Goal: Obtain resource: Obtain resource

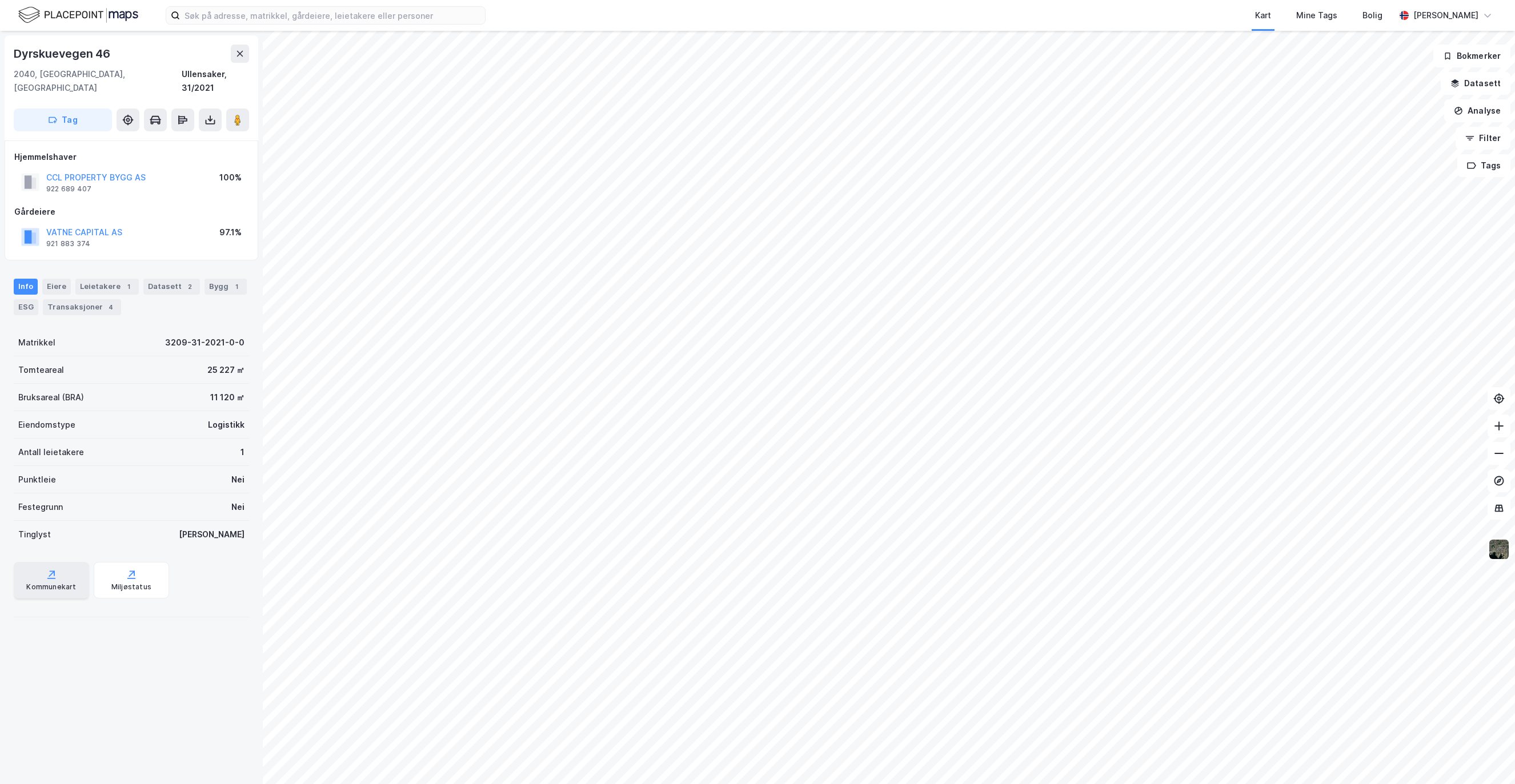
click at [55, 562] on div "Kommunekart" at bounding box center [52, 580] width 75 height 36
click at [264, 14] on input at bounding box center [332, 15] width 305 height 17
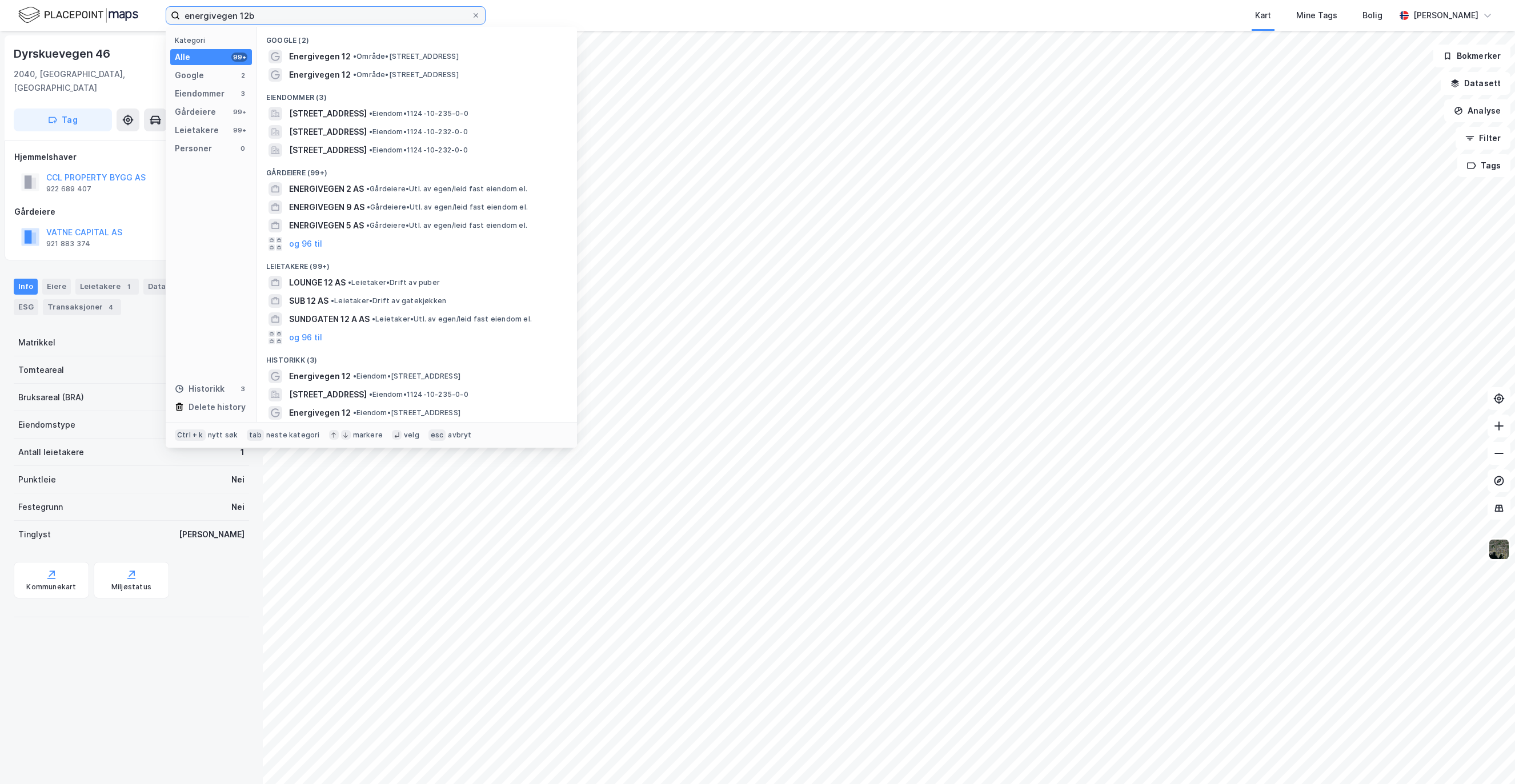
type input "energivegen 12b"
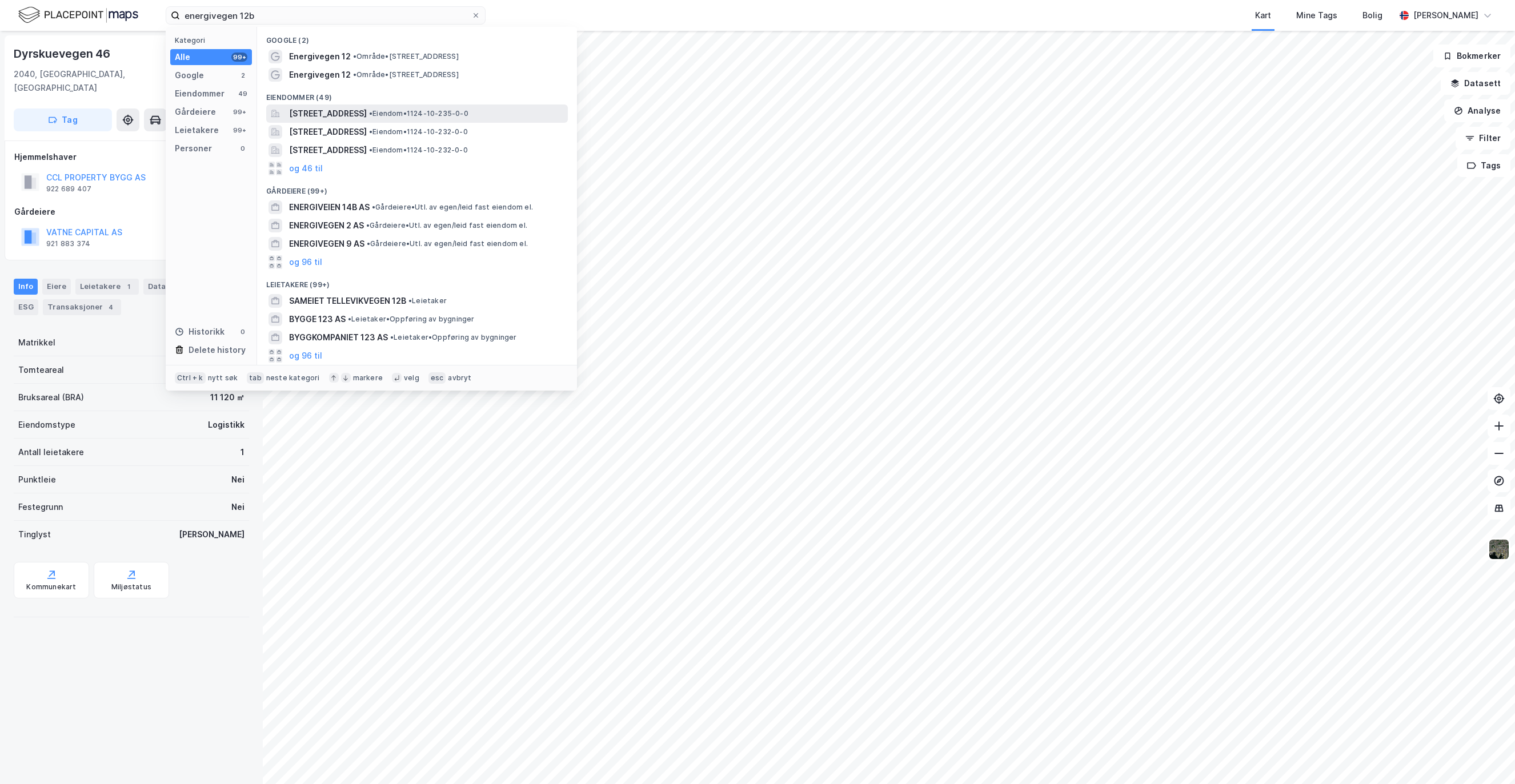
click at [367, 115] on span "[STREET_ADDRESS]" at bounding box center [328, 114] width 78 height 14
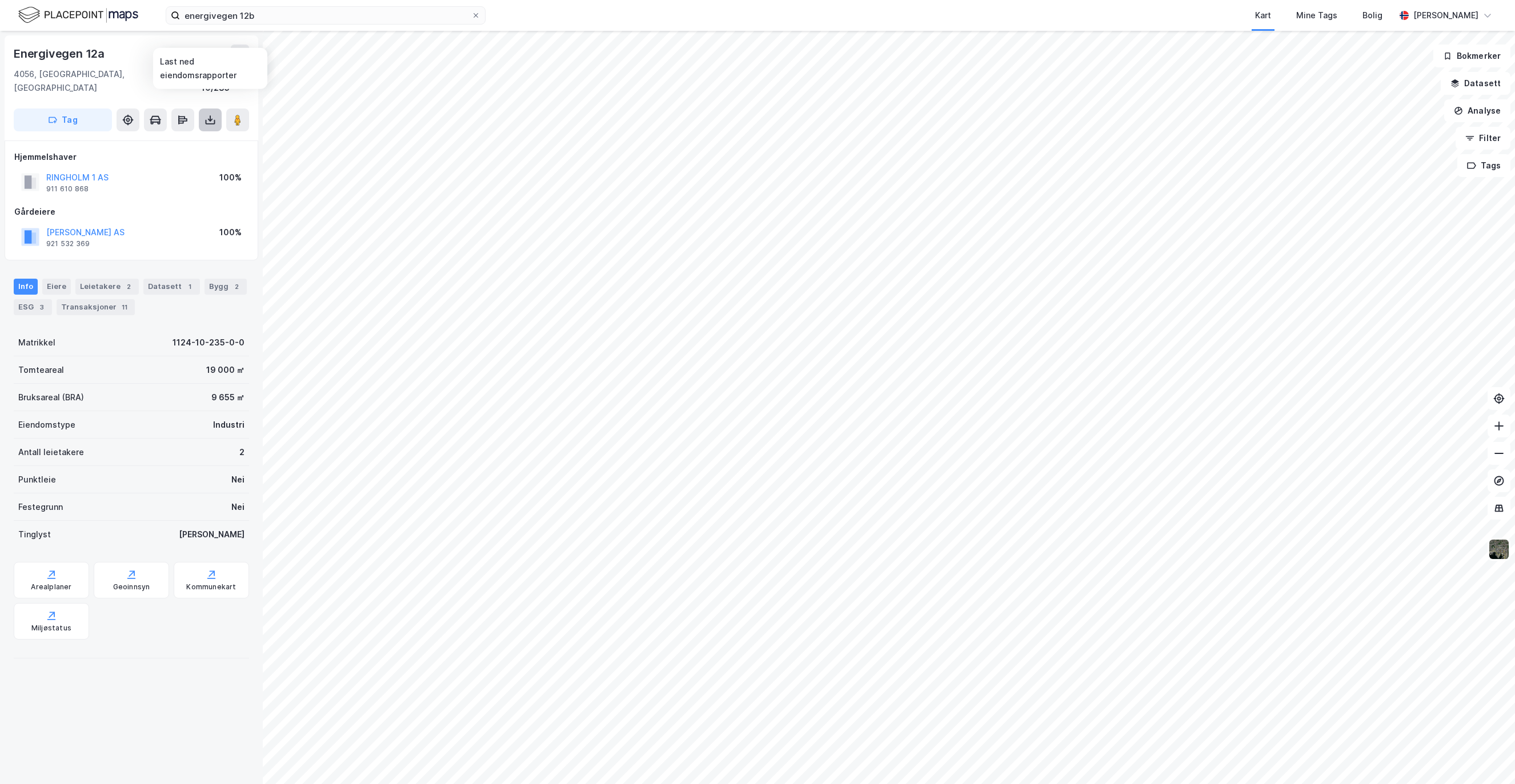
click at [214, 114] on icon at bounding box center [210, 120] width 11 height 11
click at [182, 138] on div "Last ned grunnbok" at bounding box center [153, 143] width 66 height 9
click at [211, 114] on icon at bounding box center [210, 120] width 11 height 11
click at [185, 157] on div "Last ned matrikkelrapport" at bounding box center [168, 161] width 94 height 9
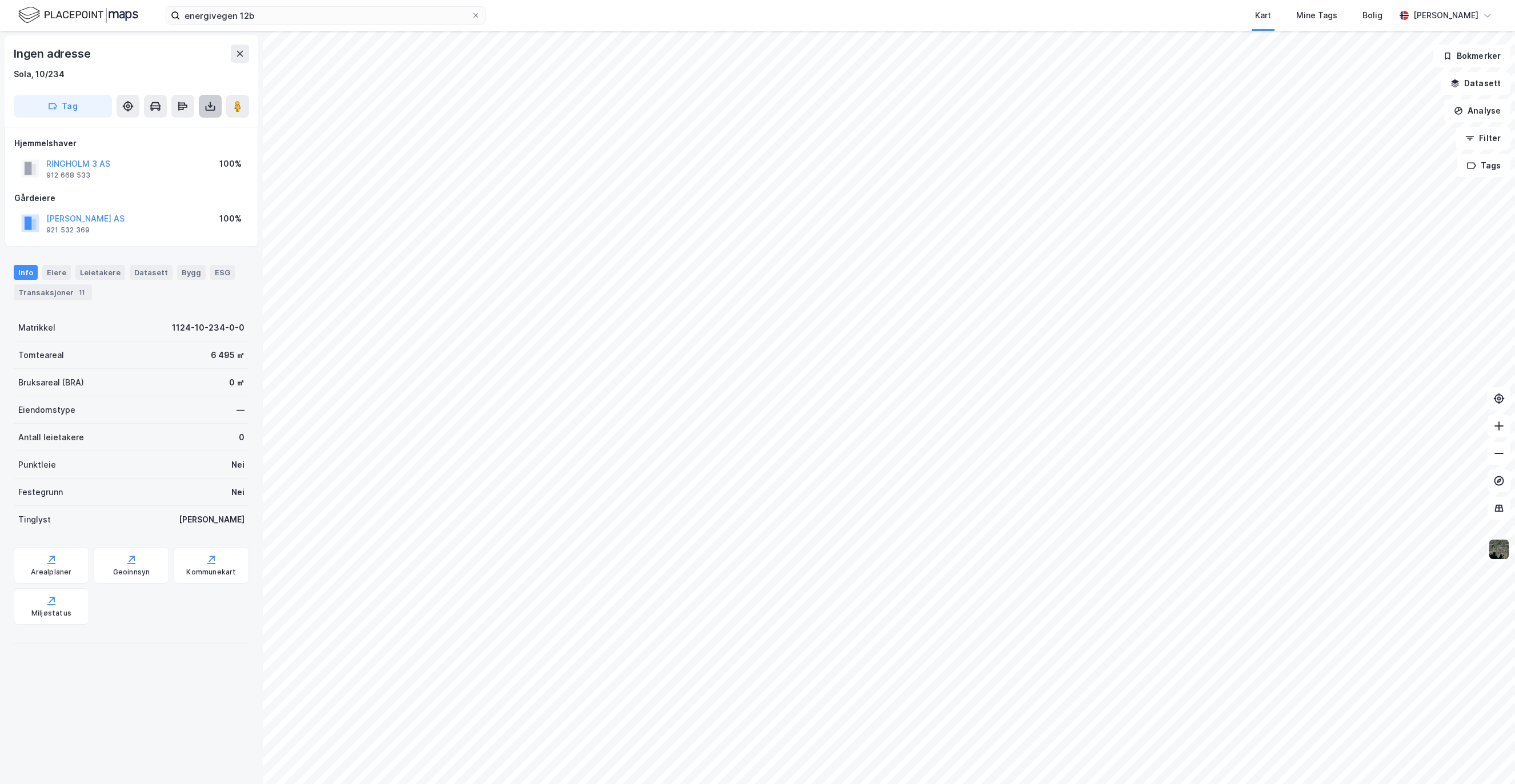
click at [213, 105] on icon at bounding box center [210, 106] width 4 height 3
click at [160, 130] on div "Last ned grunnbok" at bounding box center [153, 129] width 66 height 9
click at [183, 147] on div "Last ned matrikkelrapport" at bounding box center [168, 147] width 94 height 9
click at [213, 105] on icon at bounding box center [210, 106] width 11 height 11
click at [191, 128] on div "Last ned grunnbok" at bounding box center [160, 129] width 121 height 18
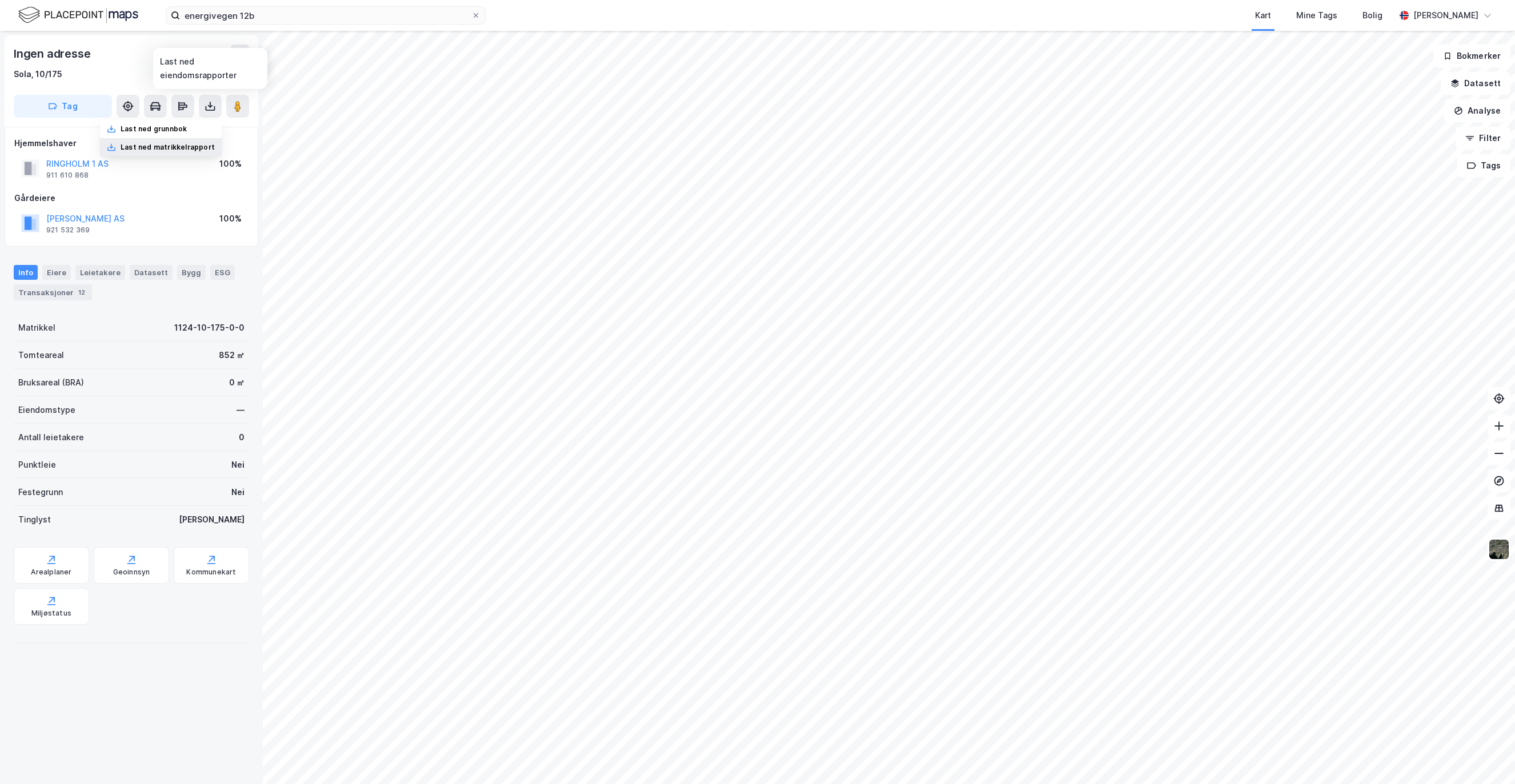
click at [194, 146] on div "Last ned matrikkelrapport" at bounding box center [168, 147] width 94 height 9
